Goal: Information Seeking & Learning: Learn about a topic

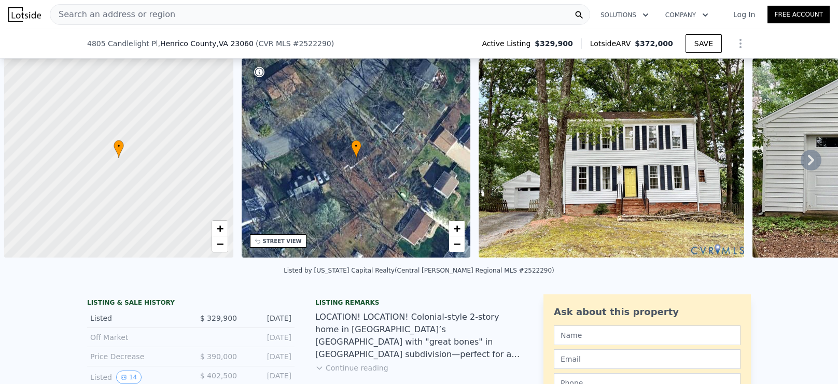
type input "$ 373,000"
type input "$ 2,388"
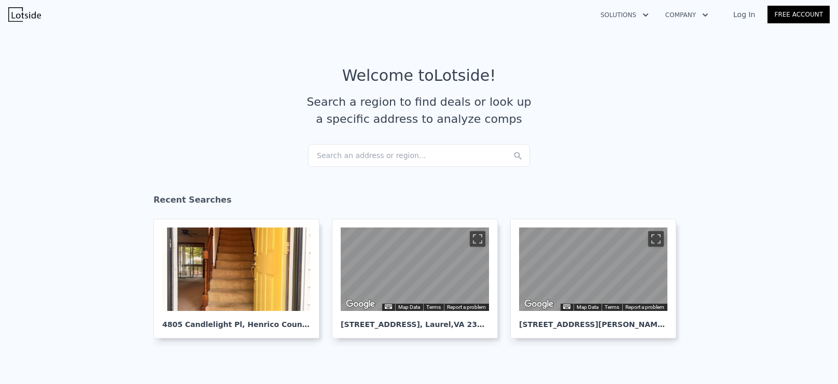
click at [387, 154] on div "Search an address or region..." at bounding box center [419, 155] width 222 height 23
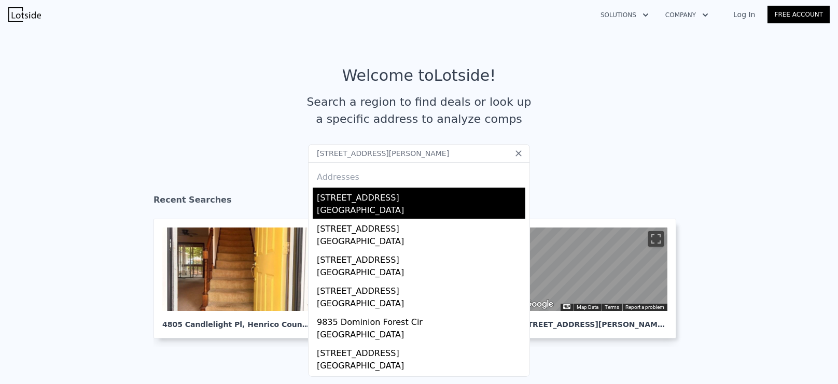
type input "[STREET_ADDRESS][PERSON_NAME]"
click at [379, 204] on div "[GEOGRAPHIC_DATA]" at bounding box center [421, 211] width 208 height 15
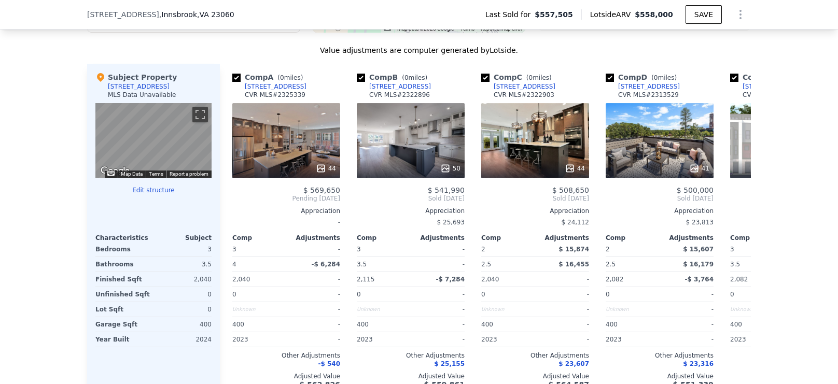
scroll to position [983, 0]
click at [742, 199] on icon at bounding box center [738, 199] width 21 height 21
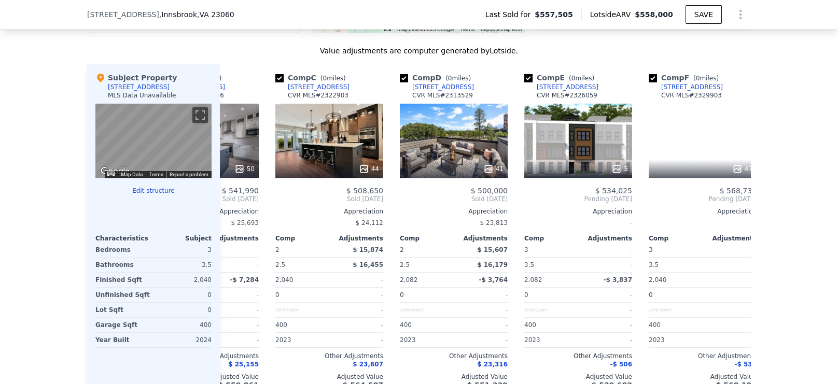
scroll to position [0, 248]
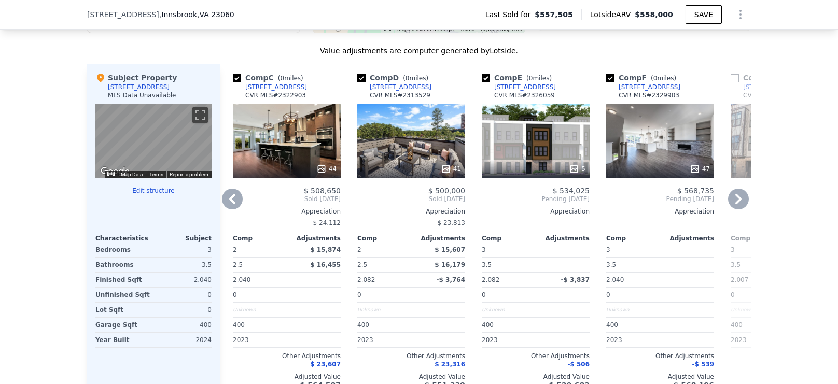
click at [742, 199] on icon at bounding box center [738, 199] width 21 height 21
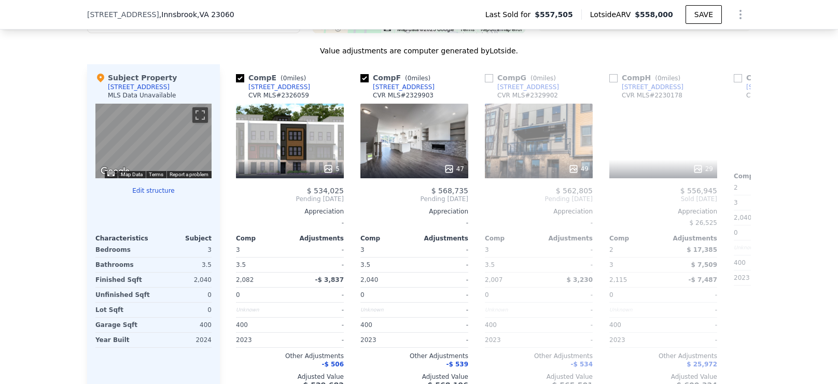
scroll to position [0, 497]
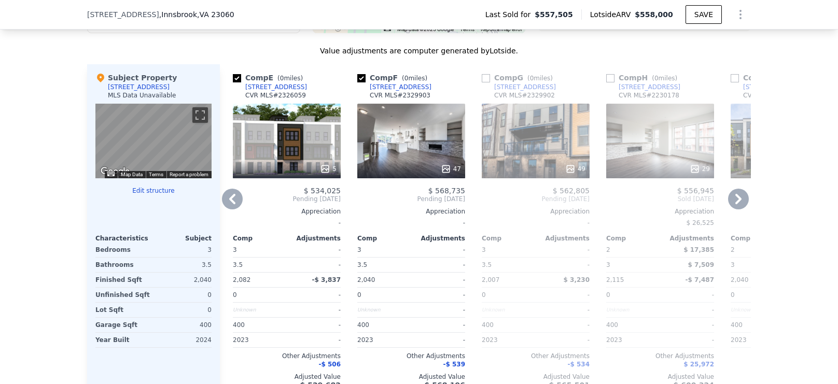
click at [742, 199] on icon at bounding box center [738, 199] width 21 height 21
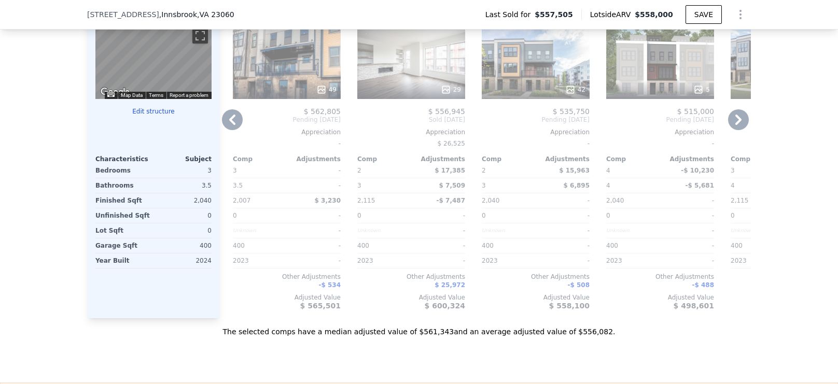
scroll to position [1066, 0]
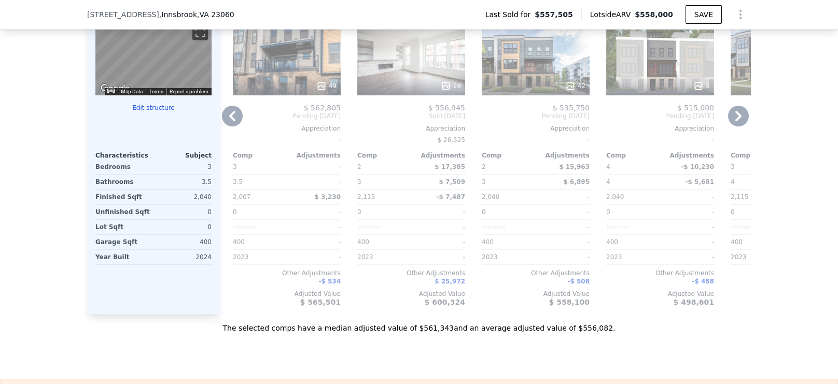
click at [235, 116] on icon at bounding box center [232, 116] width 21 height 21
click at [216, 116] on span "Pending [DATE]" at bounding box center [162, 116] width 108 height 8
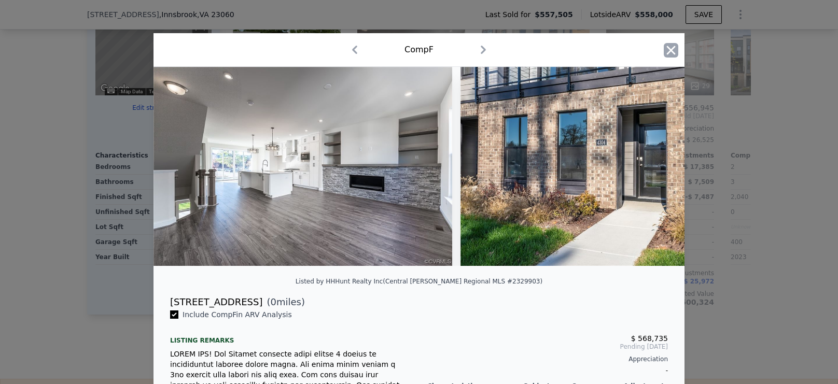
click at [667, 43] on icon "button" at bounding box center [670, 50] width 15 height 15
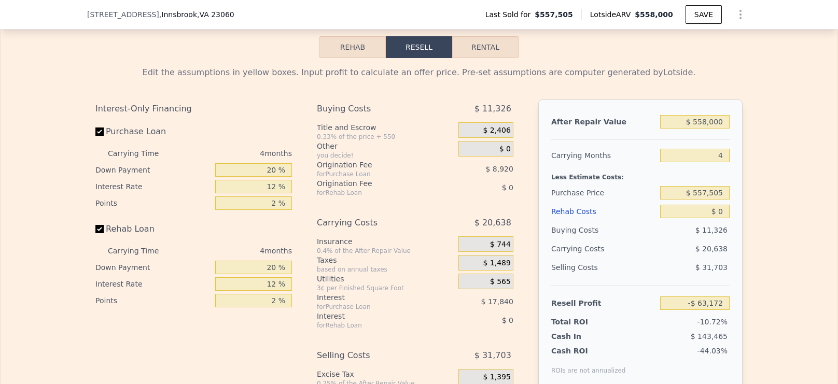
scroll to position [1452, 0]
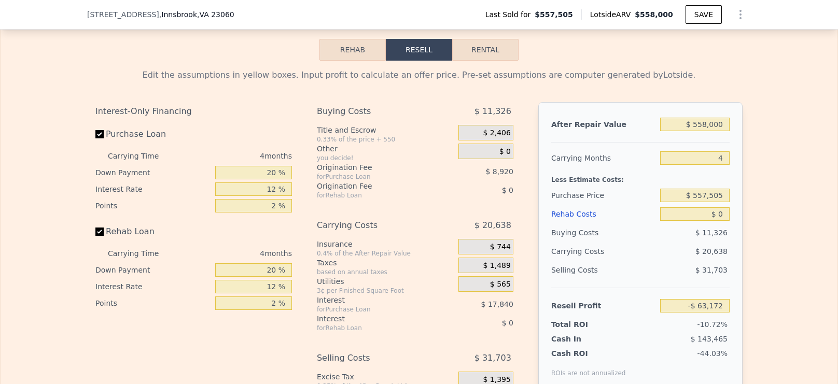
click at [496, 43] on button "Rental" at bounding box center [485, 50] width 66 height 22
select select "30"
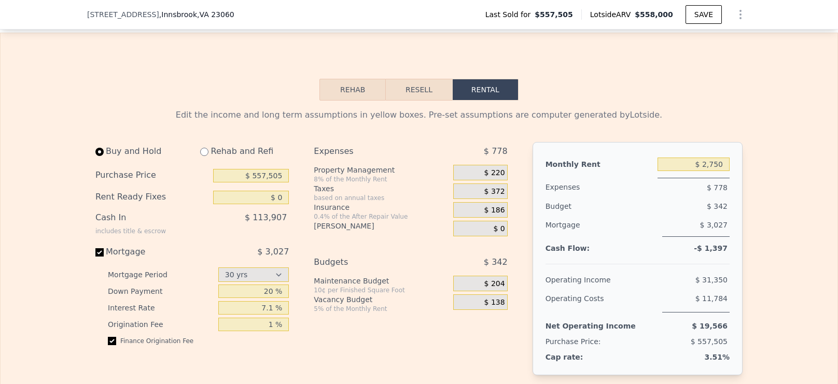
scroll to position [1410, 0]
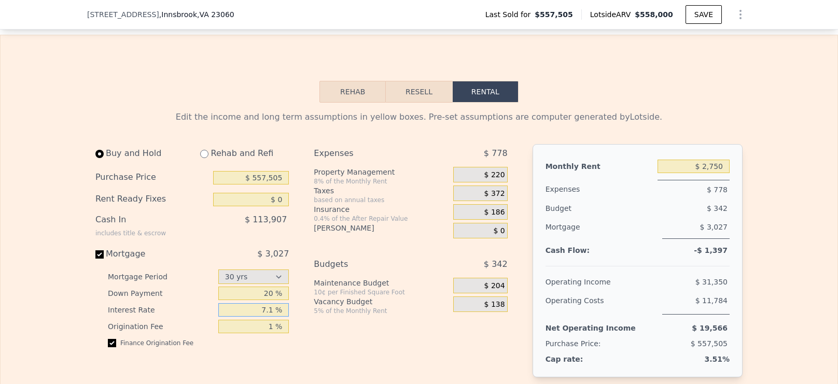
click at [261, 308] on input "7.1 %" at bounding box center [253, 309] width 71 height 13
type input "7 %"
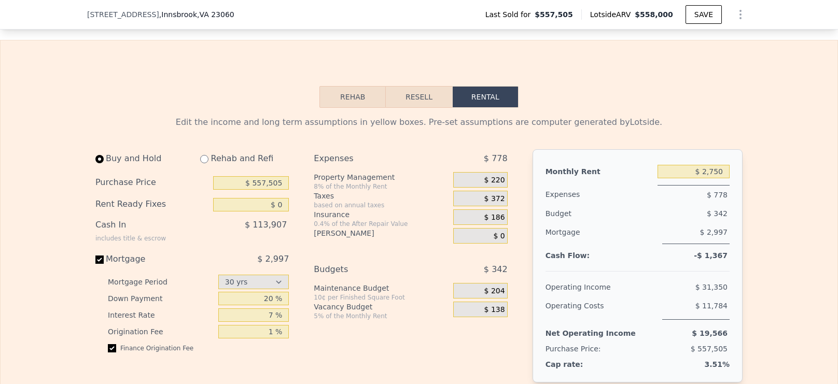
scroll to position [1416, 0]
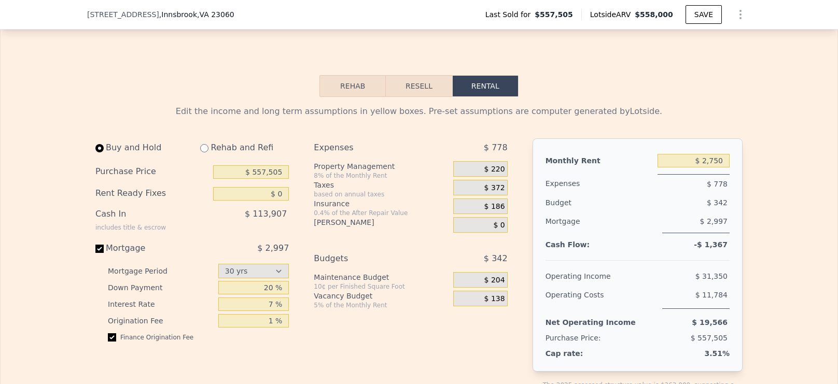
click at [744, 10] on icon "Show Options" at bounding box center [740, 14] width 12 height 12
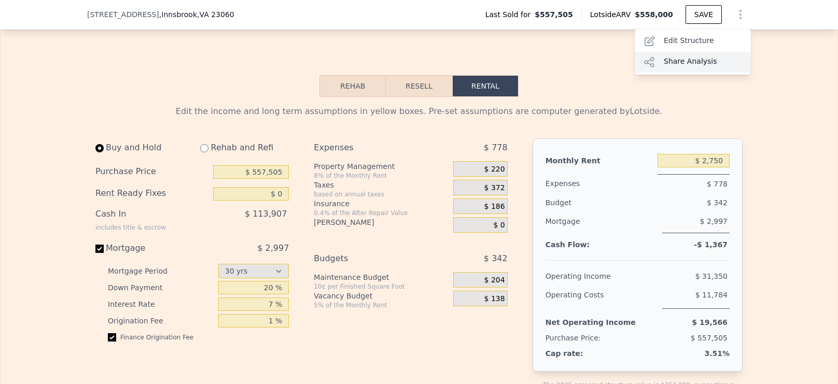
click at [683, 64] on div "Share Analysis" at bounding box center [692, 62] width 116 height 21
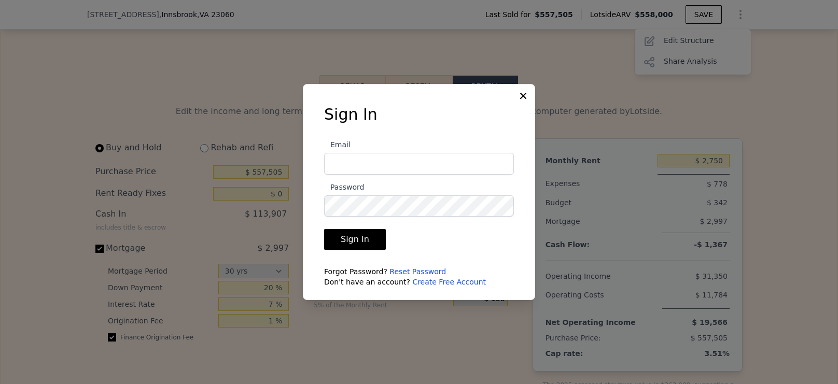
click at [522, 95] on icon at bounding box center [523, 96] width 6 height 6
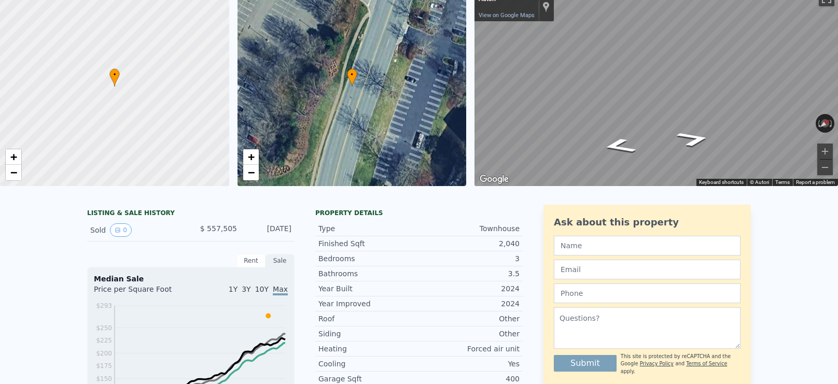
scroll to position [0, 0]
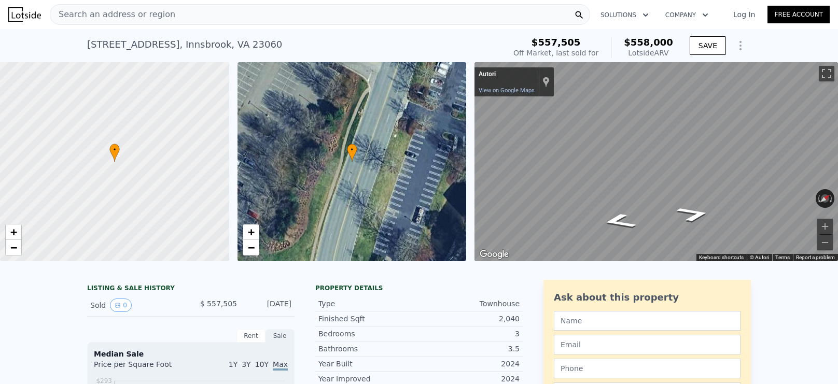
click at [214, 13] on div "Search an address or region" at bounding box center [320, 14] width 540 height 21
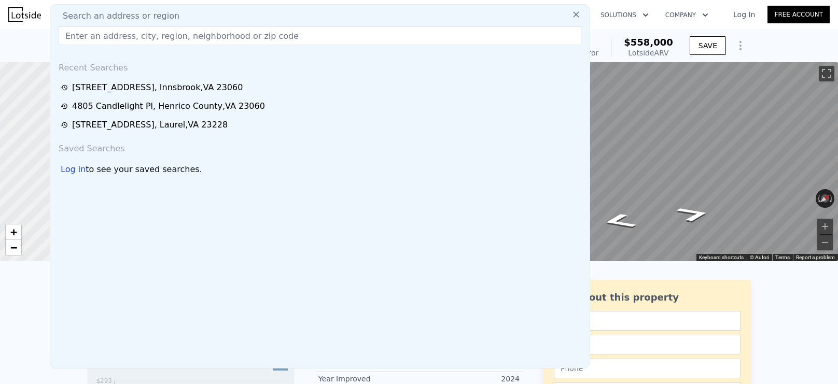
click at [194, 38] on input "text" at bounding box center [320, 35] width 522 height 19
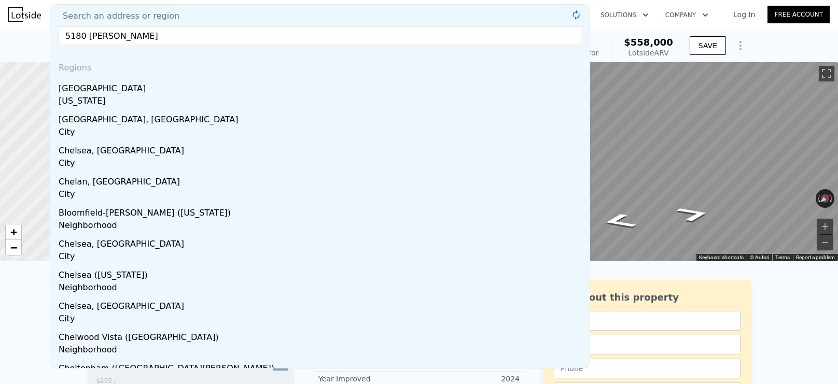
type input "[GEOGRAPHIC_DATA][PERSON_NAME]"
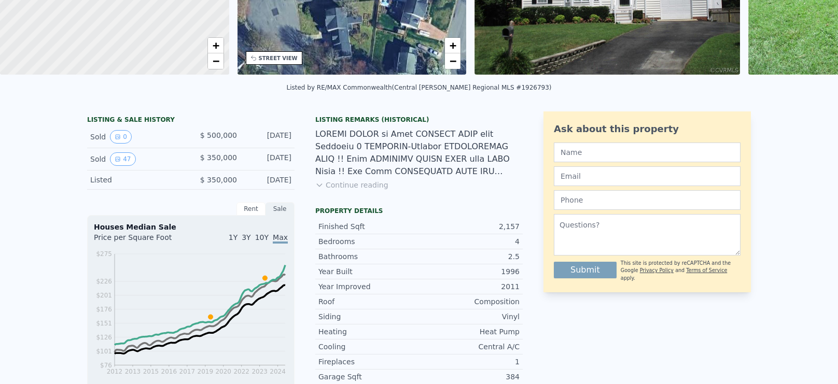
scroll to position [4, 0]
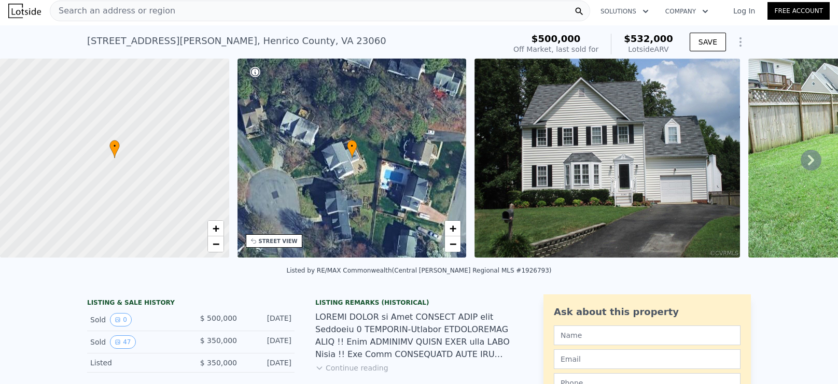
click at [254, 13] on div "Search an address or region" at bounding box center [320, 11] width 540 height 21
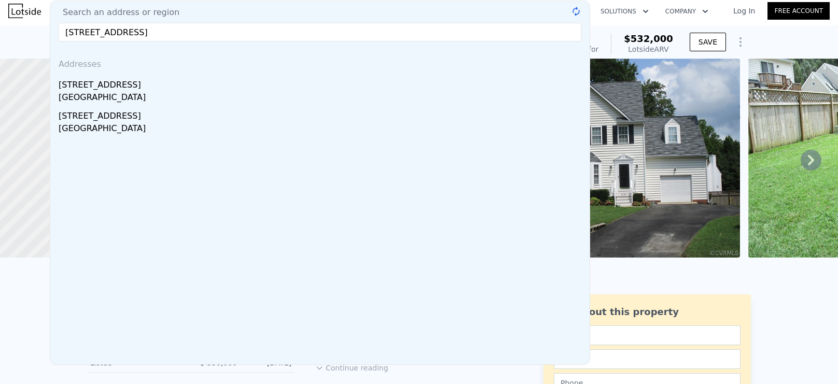
type input "[STREET_ADDRESS]"
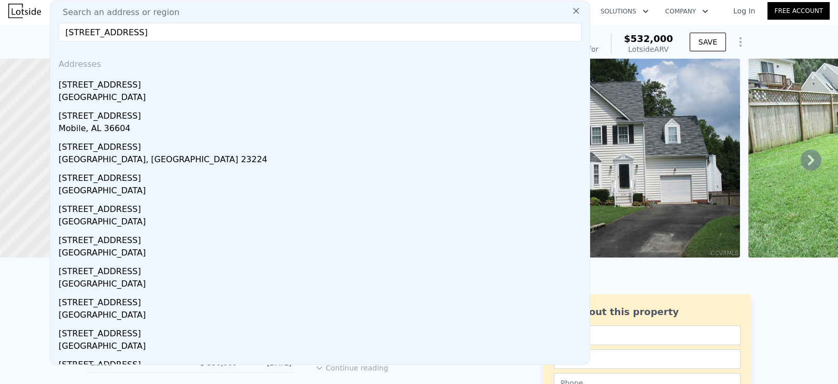
scroll to position [0, 0]
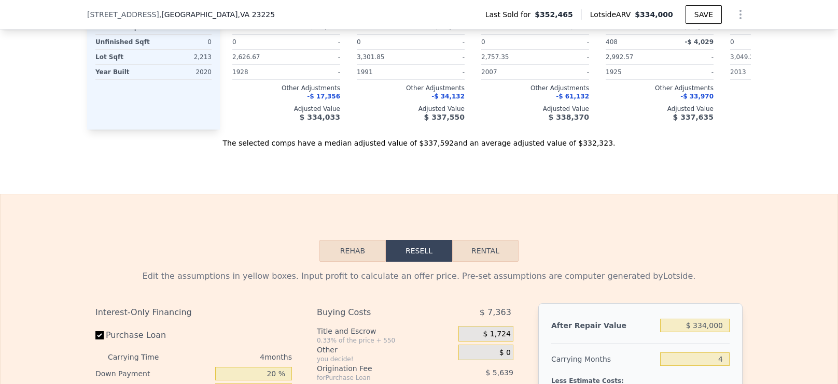
scroll to position [1252, 0]
click at [488, 245] on button "Rental" at bounding box center [485, 249] width 66 height 22
select select "30"
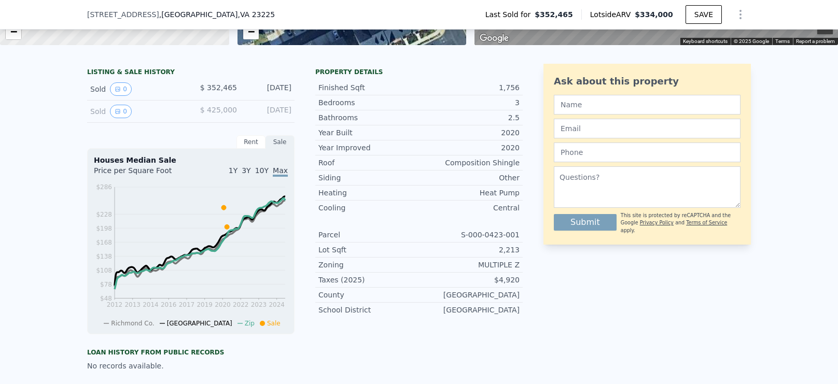
scroll to position [136, 0]
